Goal: Information Seeking & Learning: Learn about a topic

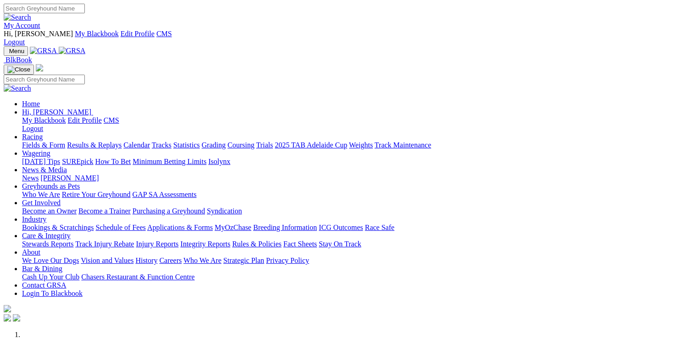
scroll to position [367, 0]
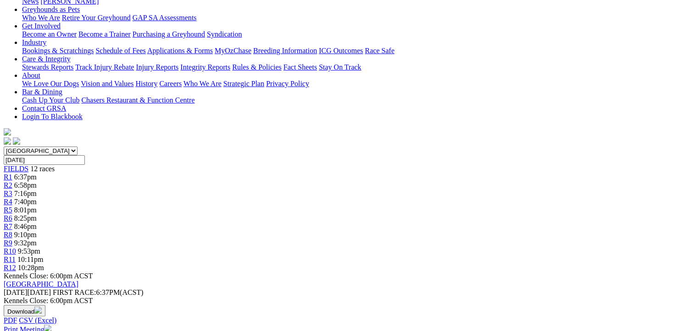
scroll to position [138, 0]
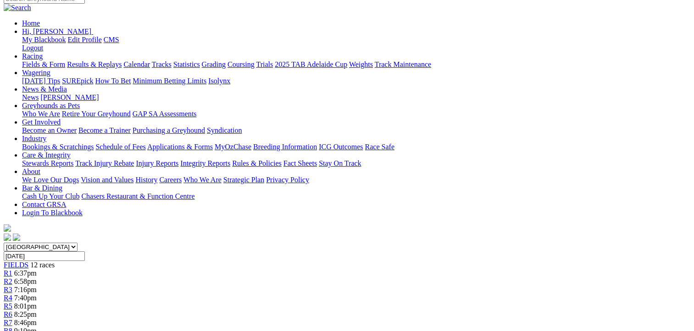
scroll to position [92, 0]
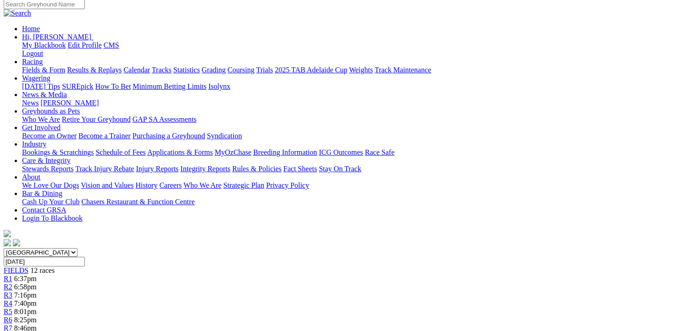
click at [216, 292] on div "R3 7:16pm" at bounding box center [347, 296] width 686 height 8
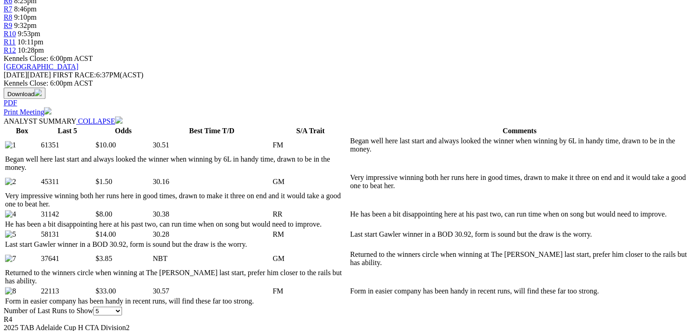
scroll to position [504, 0]
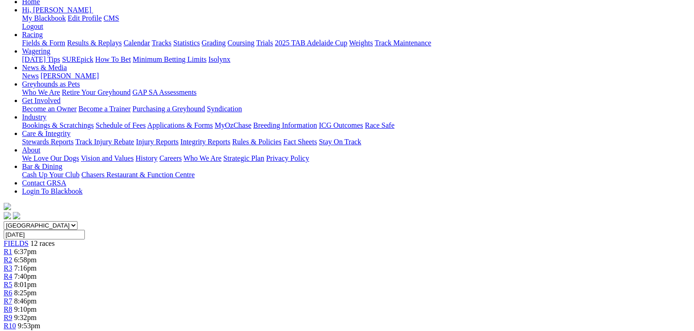
scroll to position [46, 0]
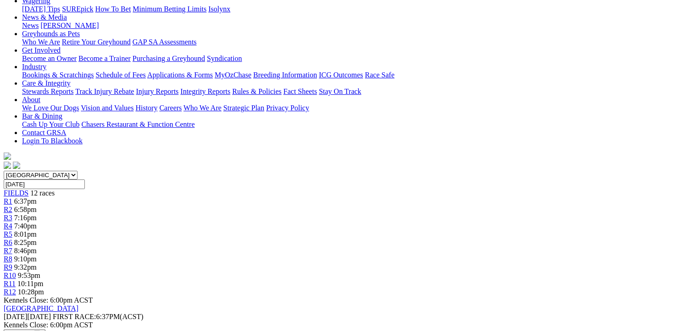
scroll to position [92, 0]
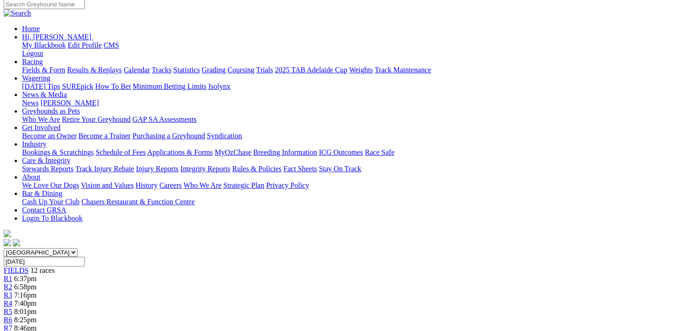
click at [12, 316] on span "R6" at bounding box center [8, 320] width 9 height 8
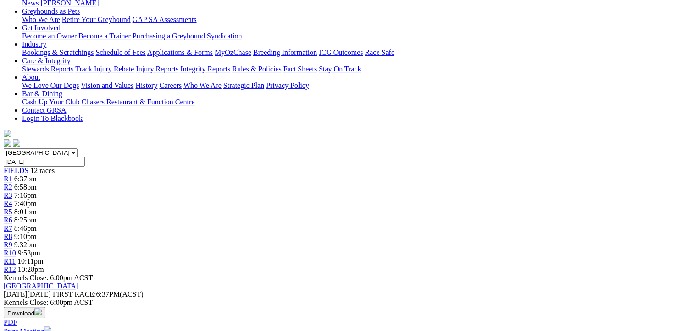
scroll to position [92, 0]
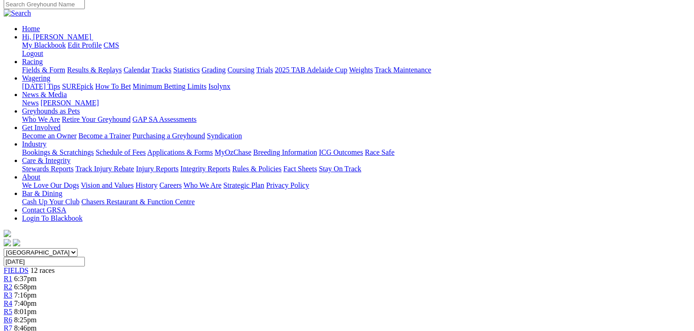
click at [393, 325] on div "R7 8:46pm" at bounding box center [347, 329] width 686 height 8
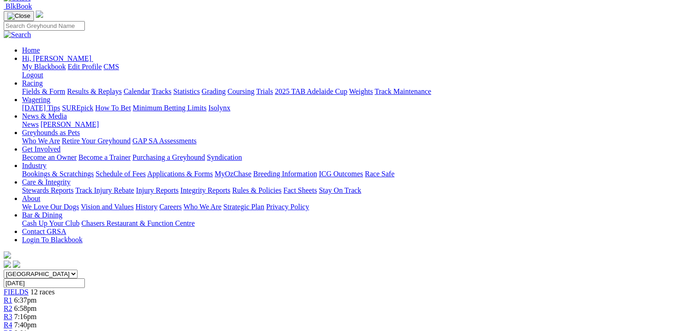
scroll to position [138, 0]
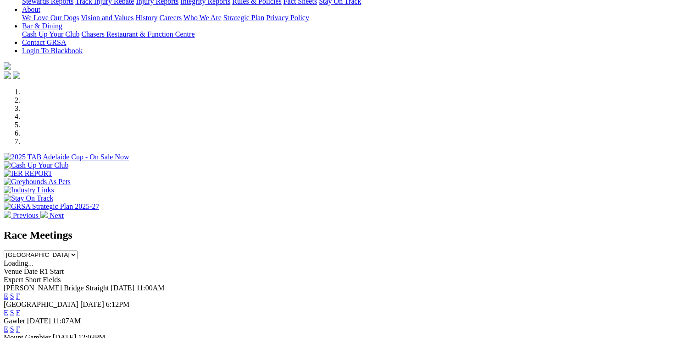
scroll to position [275, 0]
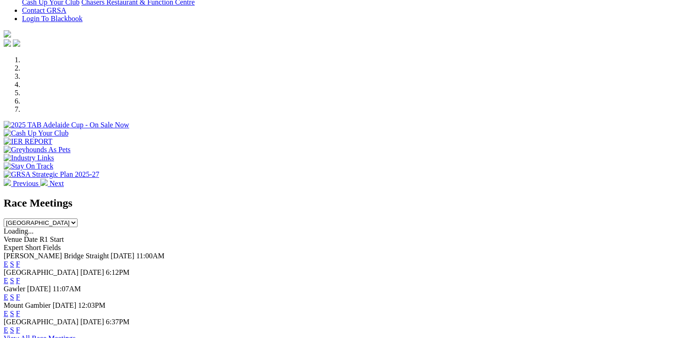
click at [77, 219] on select "South Australia New South Wales Northern Territory Queensland Tasmania Victoria…" at bounding box center [41, 223] width 74 height 9
select select "NSW"
click at [77, 219] on select "South Australia New South Wales Northern Territory Queensland Tasmania Victoria…" at bounding box center [41, 223] width 74 height 9
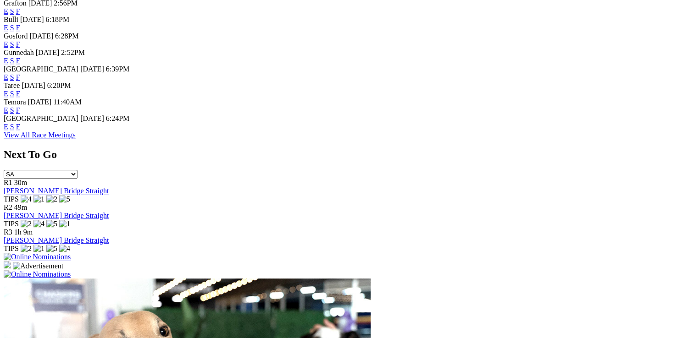
scroll to position [550, 0]
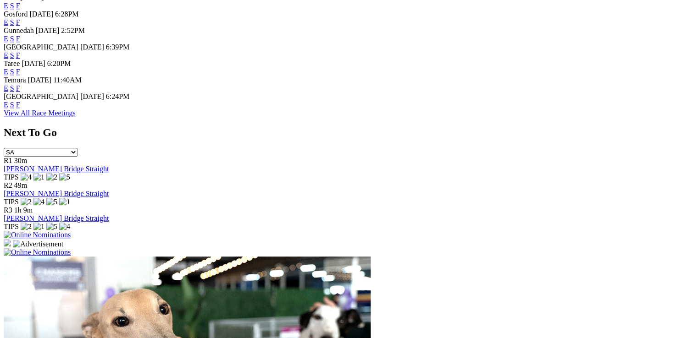
click at [20, 101] on link "F" at bounding box center [18, 105] width 4 height 8
